Goal: Task Accomplishment & Management: Manage account settings

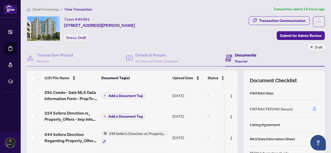
click at [9, 46] on icon at bounding box center [10, 48] width 5 height 5
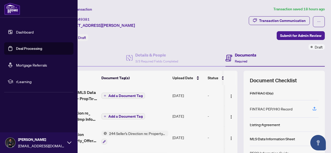
scroll to position [70, 0]
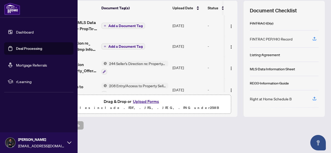
click at [16, 46] on link "Deal Processing" at bounding box center [29, 48] width 26 height 5
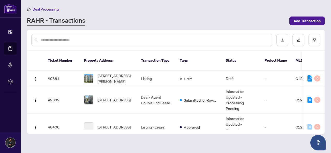
click at [114, 16] on div "RAHR - Transactions" at bounding box center [156, 20] width 259 height 9
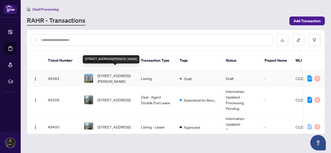
click at [105, 73] on span "[STREET_ADDRESS][PERSON_NAME]" at bounding box center [114, 78] width 35 height 11
